Goal: Find specific page/section: Find specific page/section

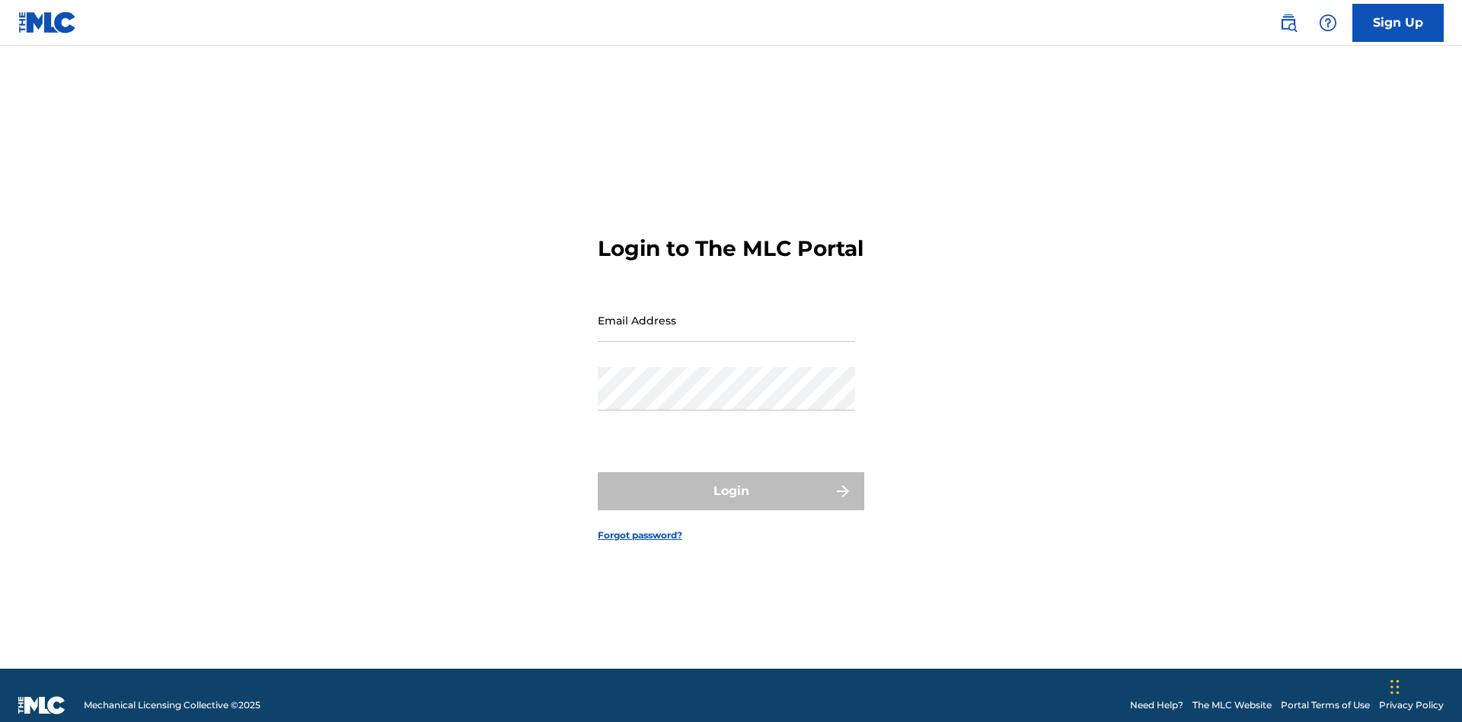
scroll to position [20, 0]
click at [726, 313] on input "Email Address" at bounding box center [726, 319] width 257 height 43
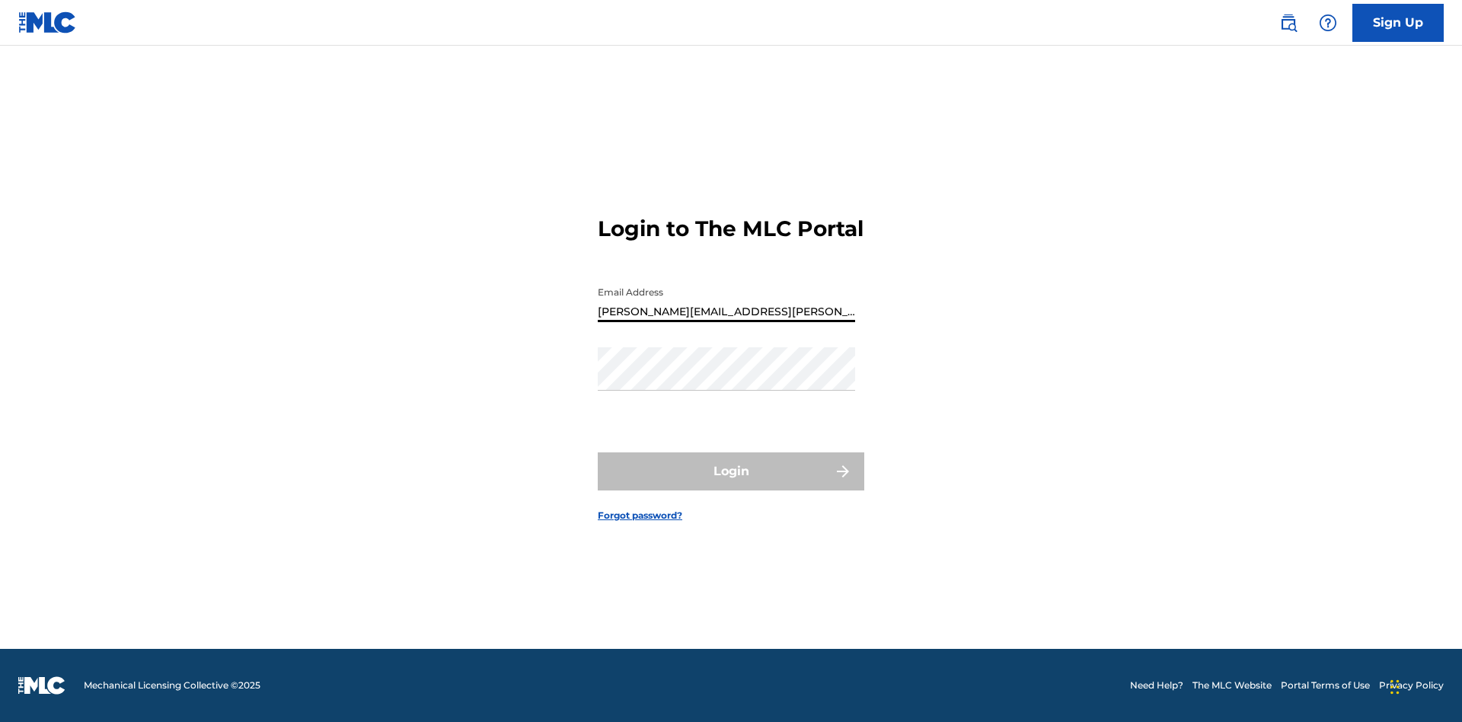
type input "Krystal.Ribble@themlc.com"
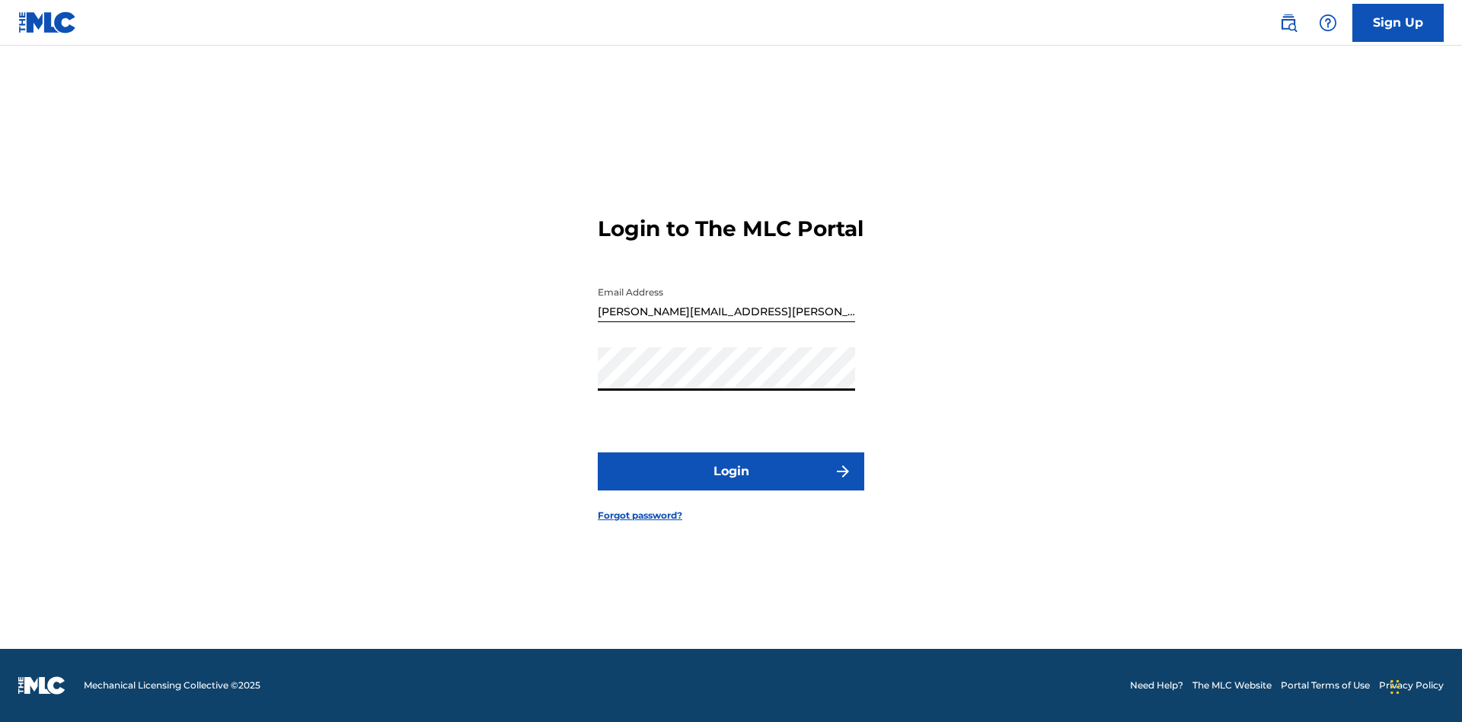
click at [731, 484] on button "Login" at bounding box center [731, 471] width 266 height 38
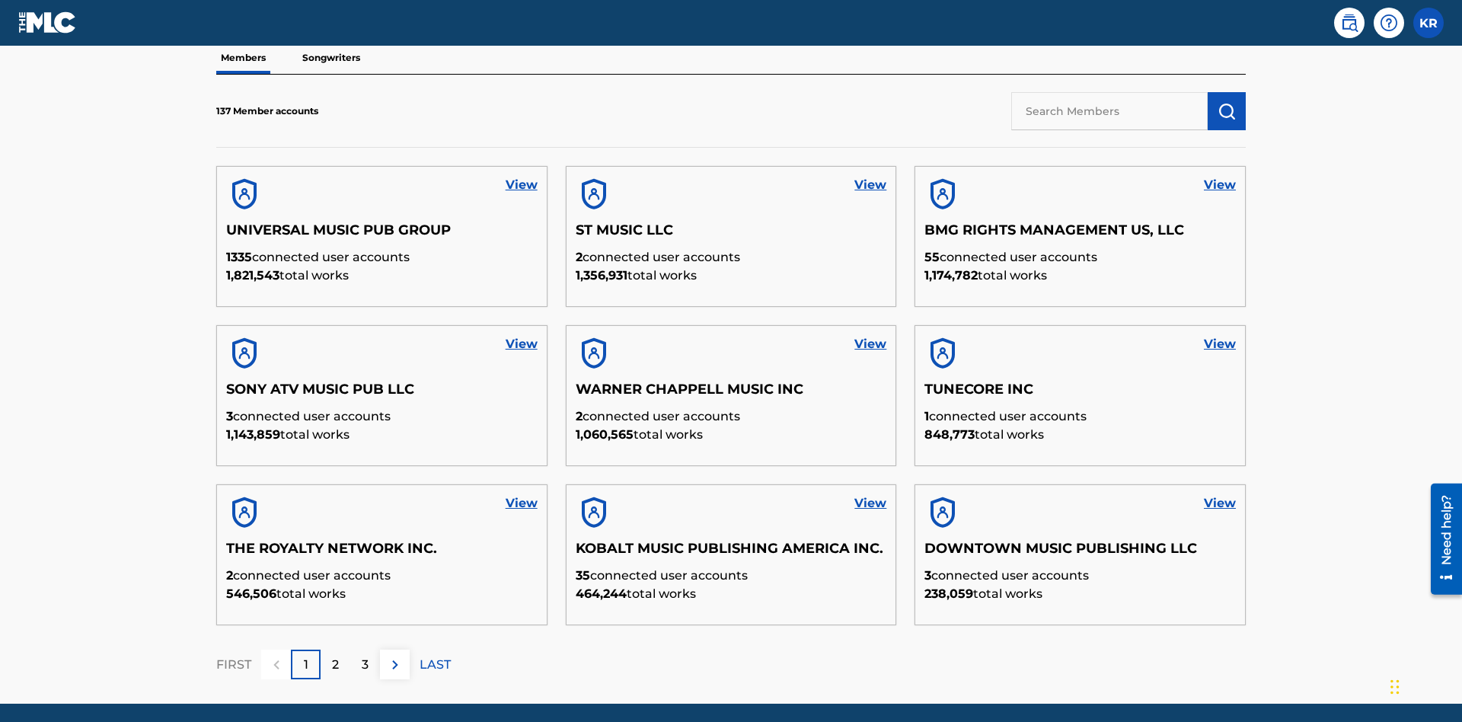
click at [1109, 110] on input "text" at bounding box center [1109, 111] width 196 height 38
type input "King McTesterson"
click at [1227, 102] on img "submit" at bounding box center [1226, 111] width 18 height 18
